Goal: Information Seeking & Learning: Learn about a topic

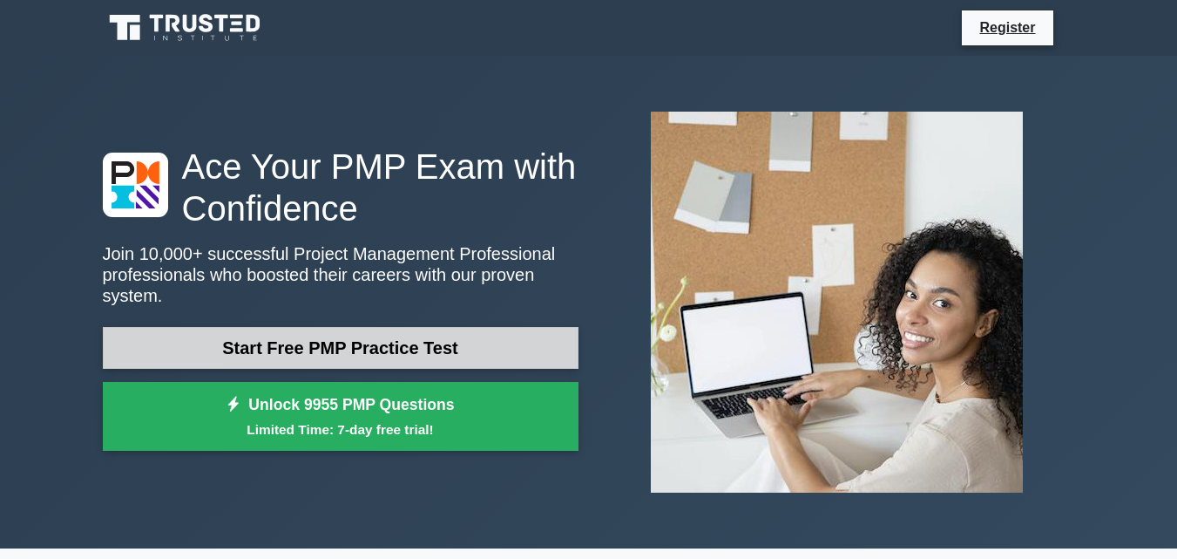
click at [436, 336] on link "Start Free PMP Practice Test" at bounding box center [341, 348] width 476 height 42
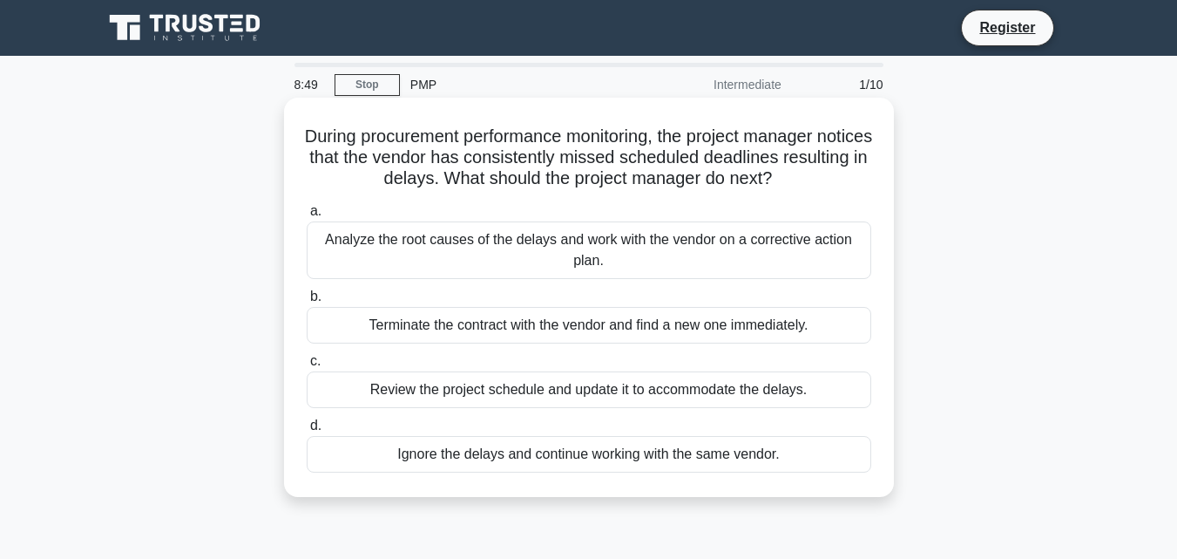
click at [379, 237] on div "Analyze the root causes of the delays and work with the vendor on a corrective …" at bounding box center [589, 250] width 565 height 58
click at [307, 217] on input "a. Analyze the root causes of the delays and work with the vendor on a correcti…" at bounding box center [307, 211] width 0 height 11
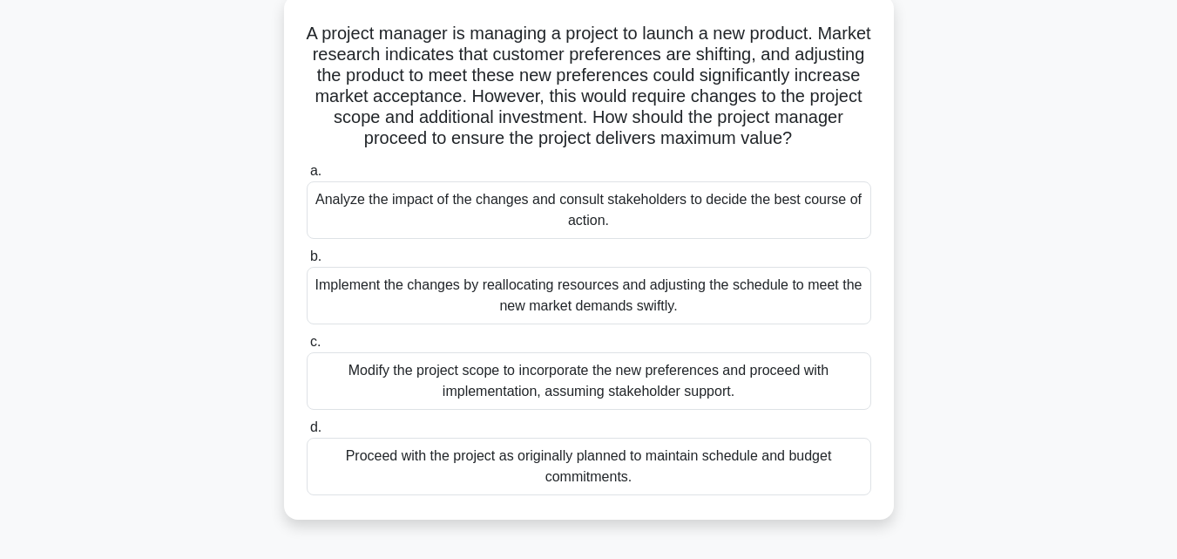
scroll to position [105, 0]
click at [553, 291] on div "Implement the changes by reallocating resources and adjusting the schedule to m…" at bounding box center [589, 294] width 565 height 58
click at [307, 261] on input "b. Implement the changes by reallocating resources and adjusting the schedule t…" at bounding box center [307, 254] width 0 height 11
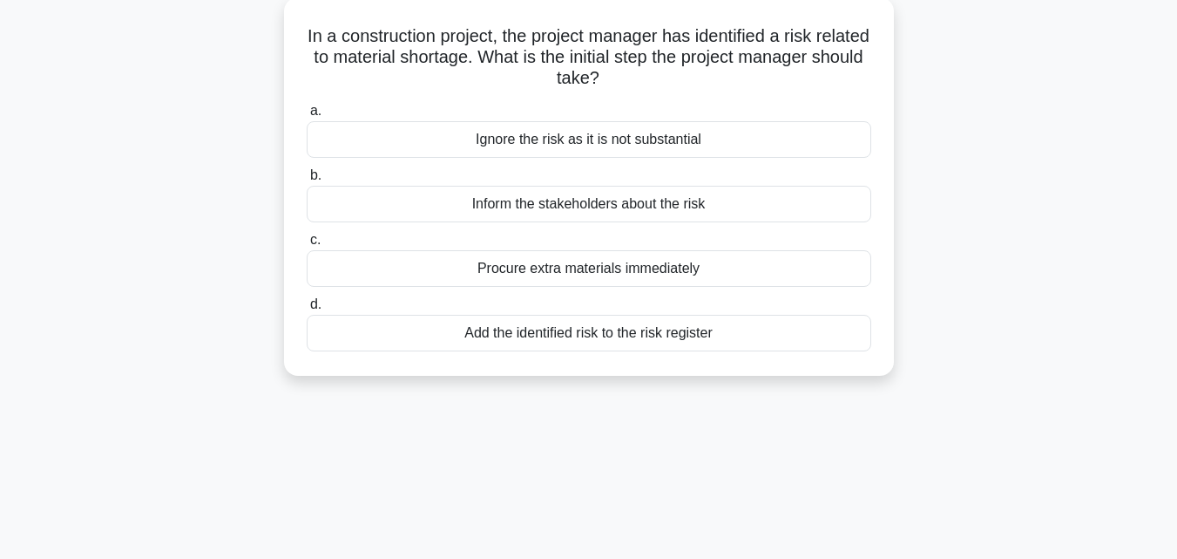
scroll to position [0, 0]
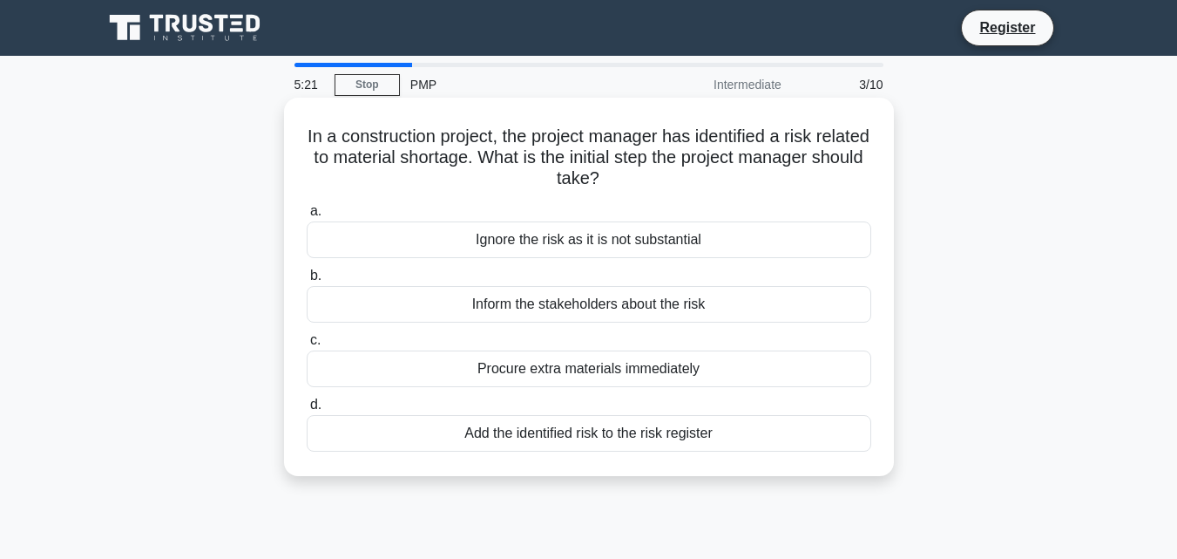
click at [732, 425] on div "Add the identified risk to the risk register" at bounding box center [589, 433] width 565 height 37
click at [307, 410] on input "d. Add the identified risk to the risk register" at bounding box center [307, 404] width 0 height 11
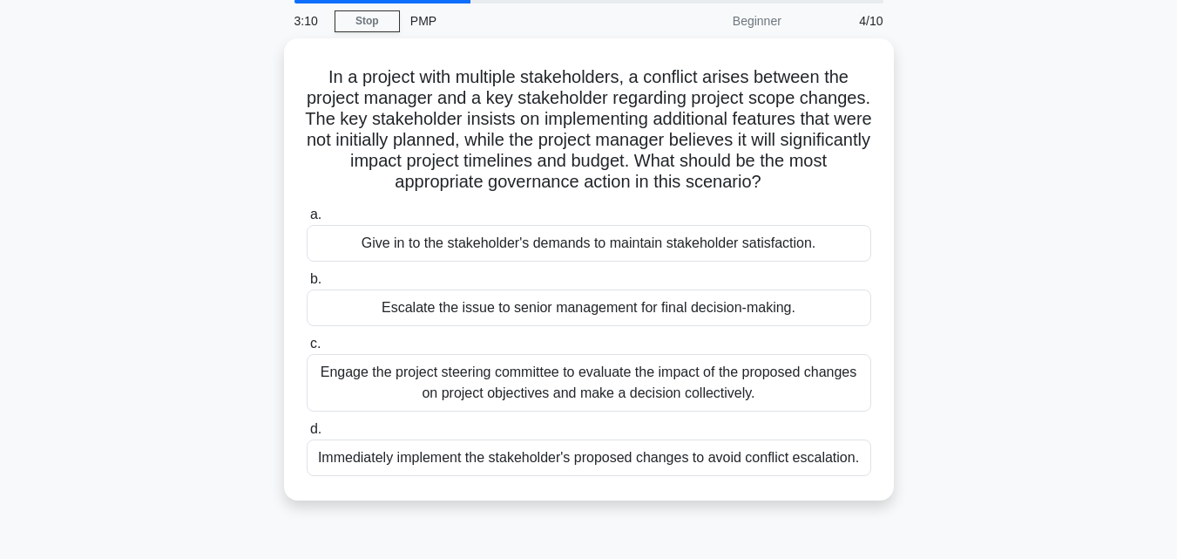
scroll to position [58, 0]
click at [707, 392] on div "Engage the project steering committee to evaluate the impact of the proposed ch…" at bounding box center [589, 384] width 565 height 58
click at [307, 350] on input "c. Engage the project steering committee to evaluate the impact of the proposed…" at bounding box center [307, 344] width 0 height 11
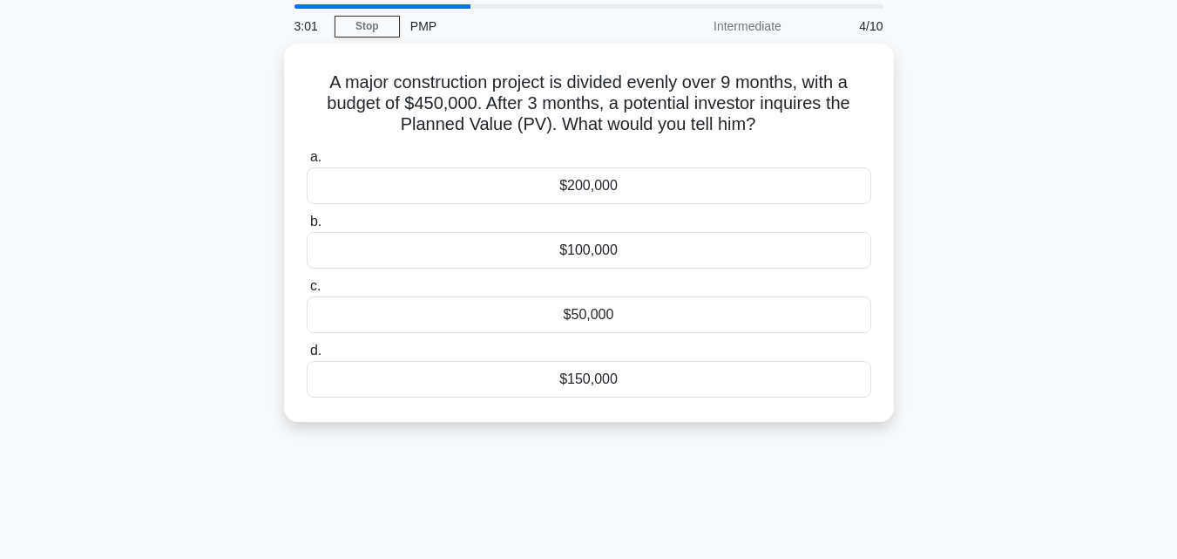
scroll to position [0, 0]
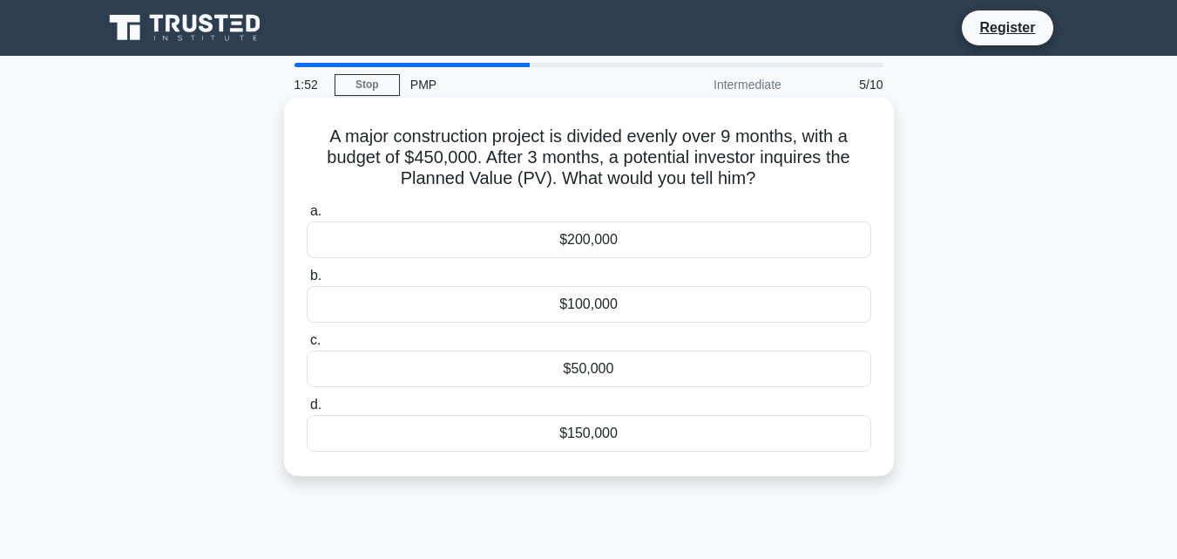
click at [648, 237] on div "$200,000" at bounding box center [589, 239] width 565 height 37
click at [307, 217] on input "a. $200,000" at bounding box center [307, 211] width 0 height 11
